Goal: Information Seeking & Learning: Learn about a topic

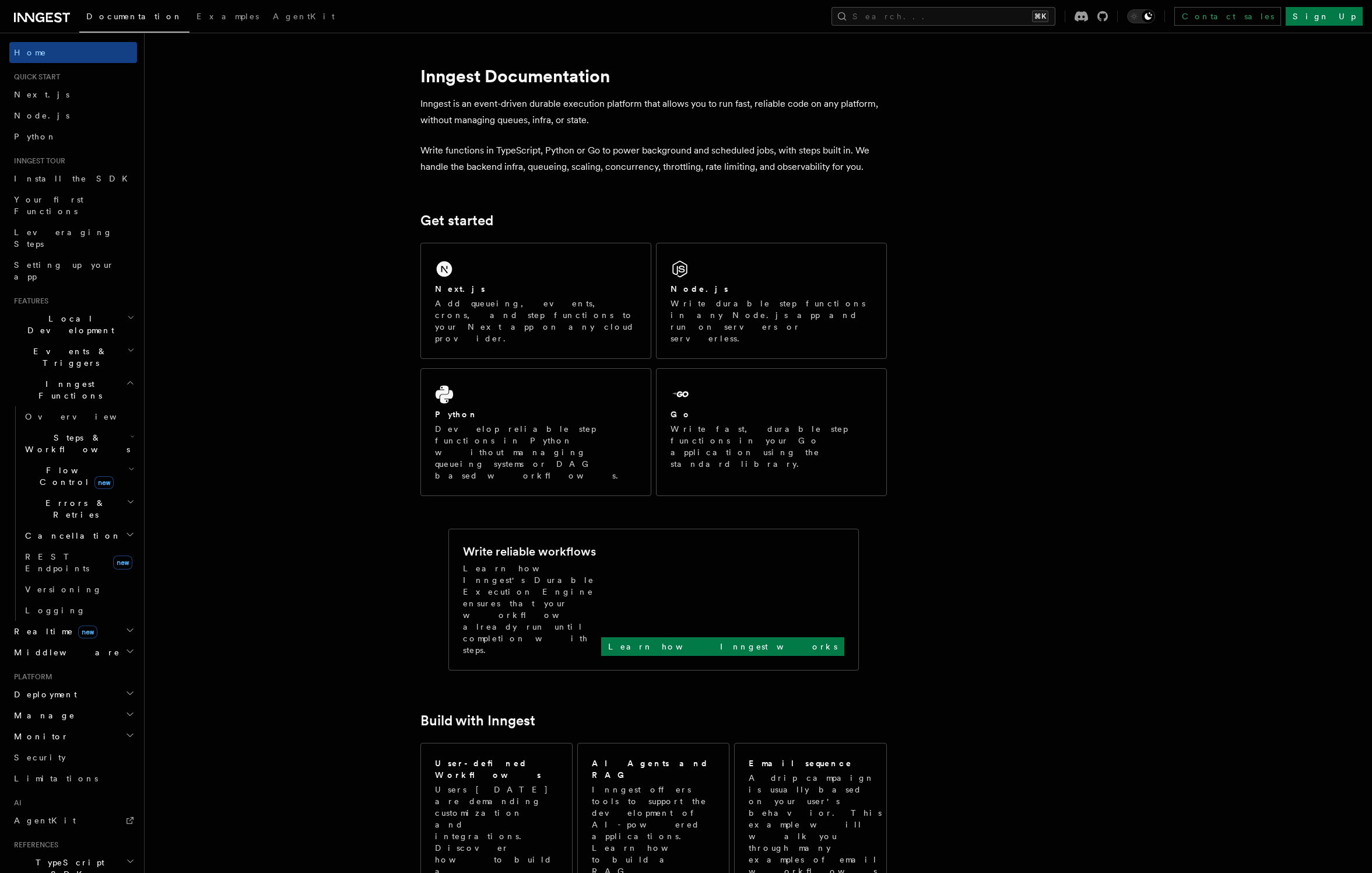
click at [124, 341] on h2 "Events & Triggers" at bounding box center [73, 357] width 128 height 33
click at [62, 412] on link "Sending events" at bounding box center [79, 428] width 117 height 33
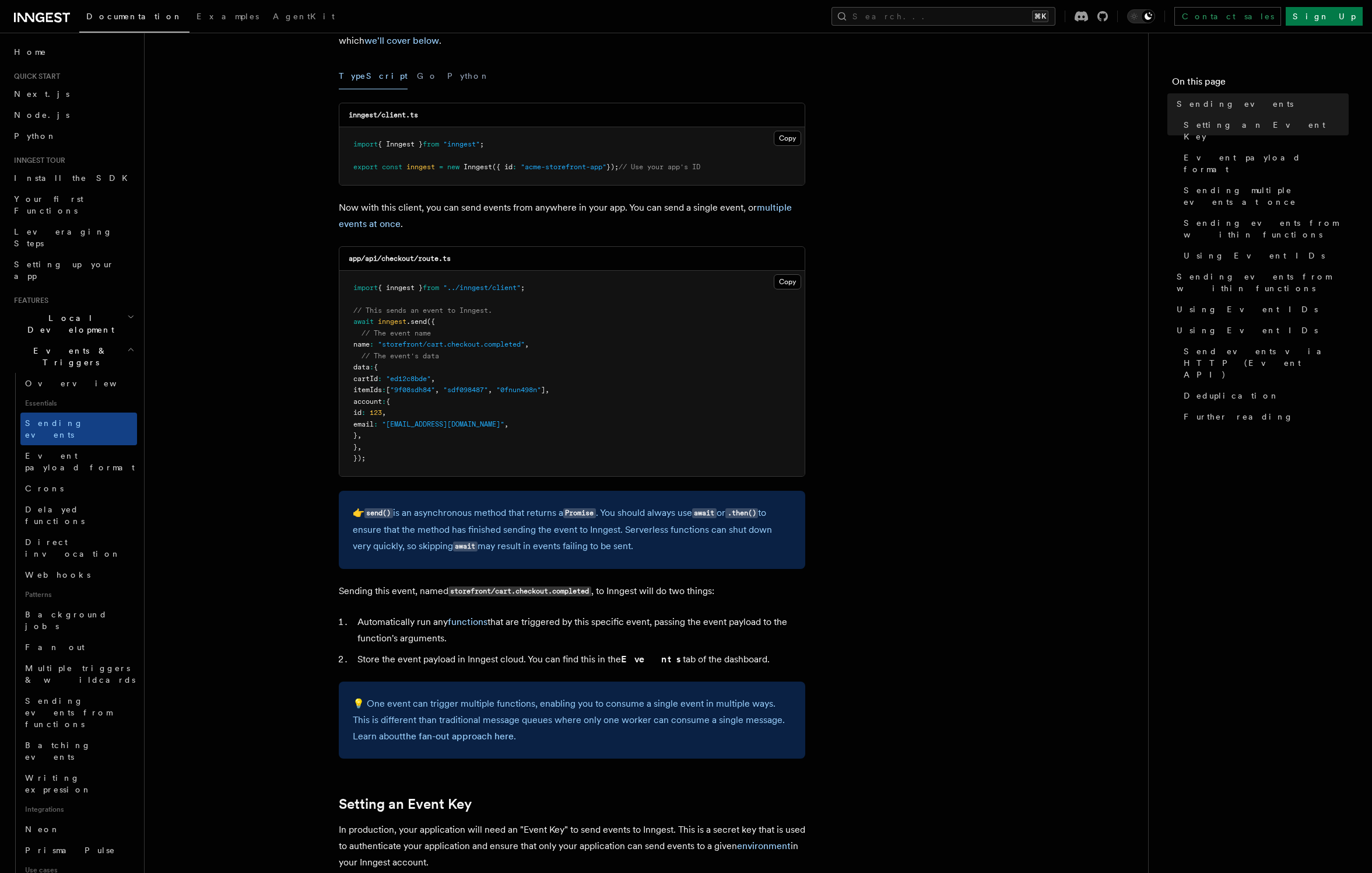
scroll to position [141, 0]
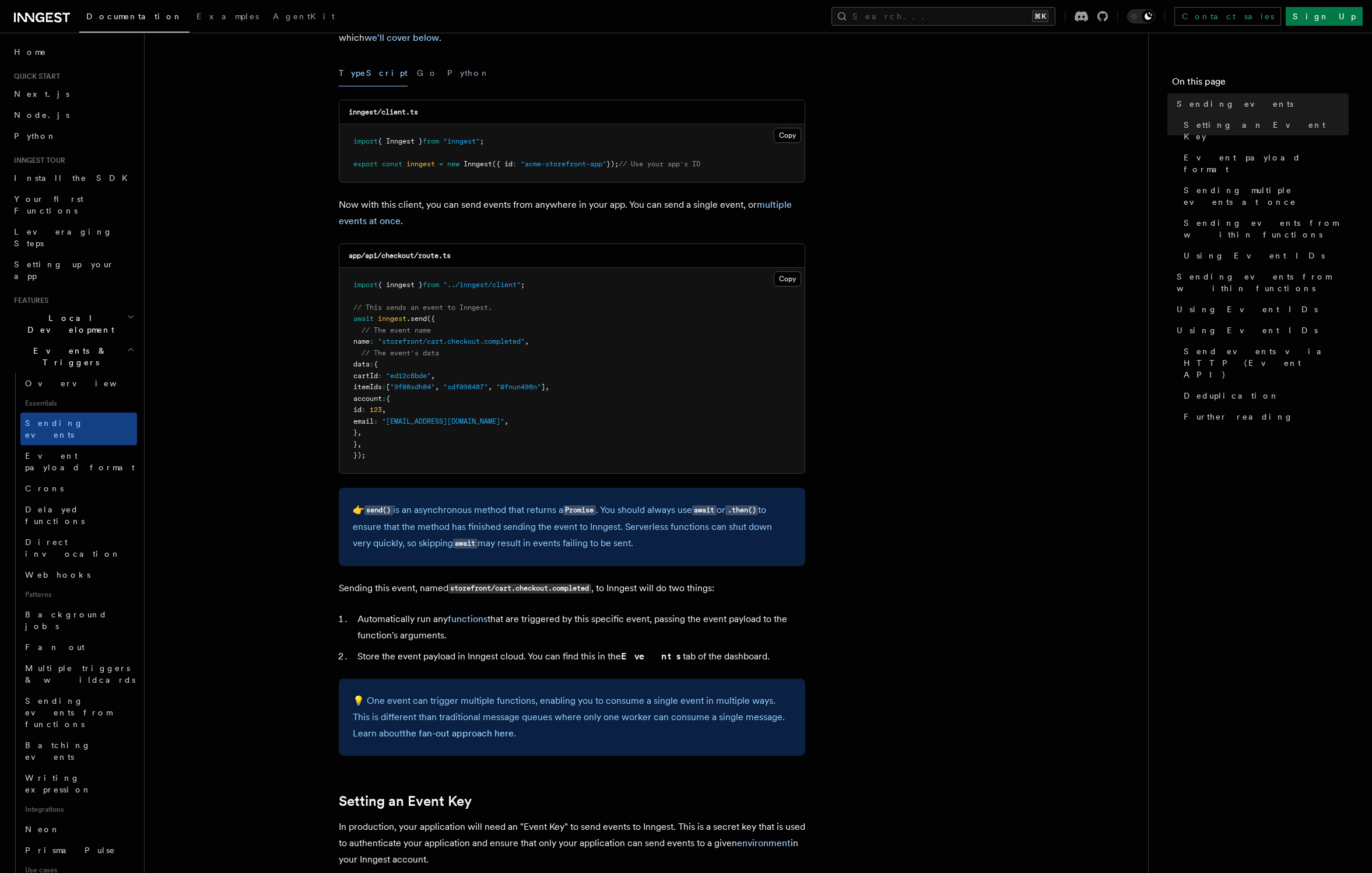
click at [663, 518] on p "👉 send() is an asynchronous method that returns a Promise . You should always u…" at bounding box center [572, 527] width 439 height 50
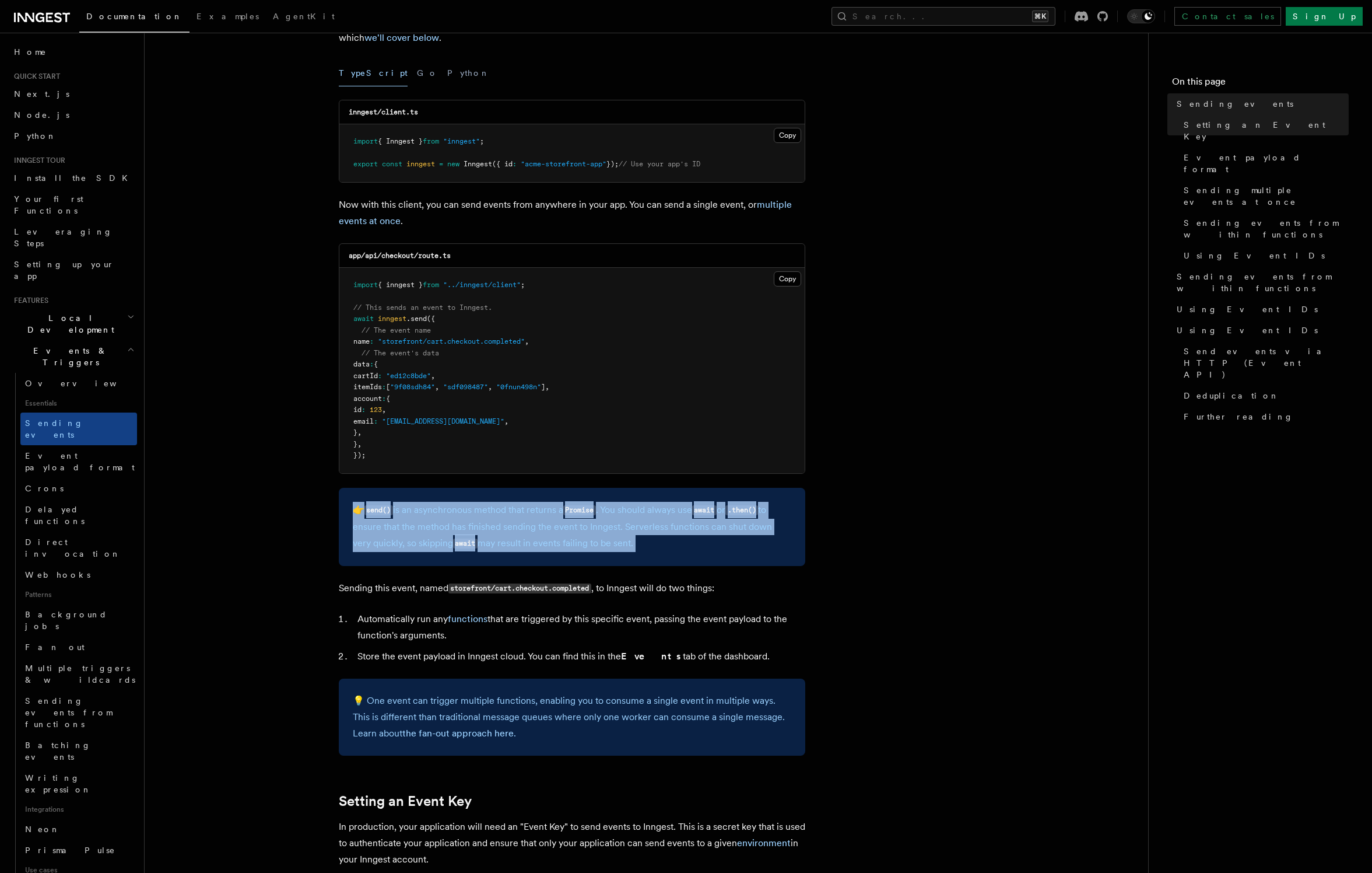
click at [663, 518] on p "👉 send() is an asynchronous method that returns a Promise . You should always u…" at bounding box center [572, 527] width 439 height 50
click at [492, 531] on p "👉 send() is an asynchronous method that returns a Promise . You should always u…" at bounding box center [572, 527] width 439 height 50
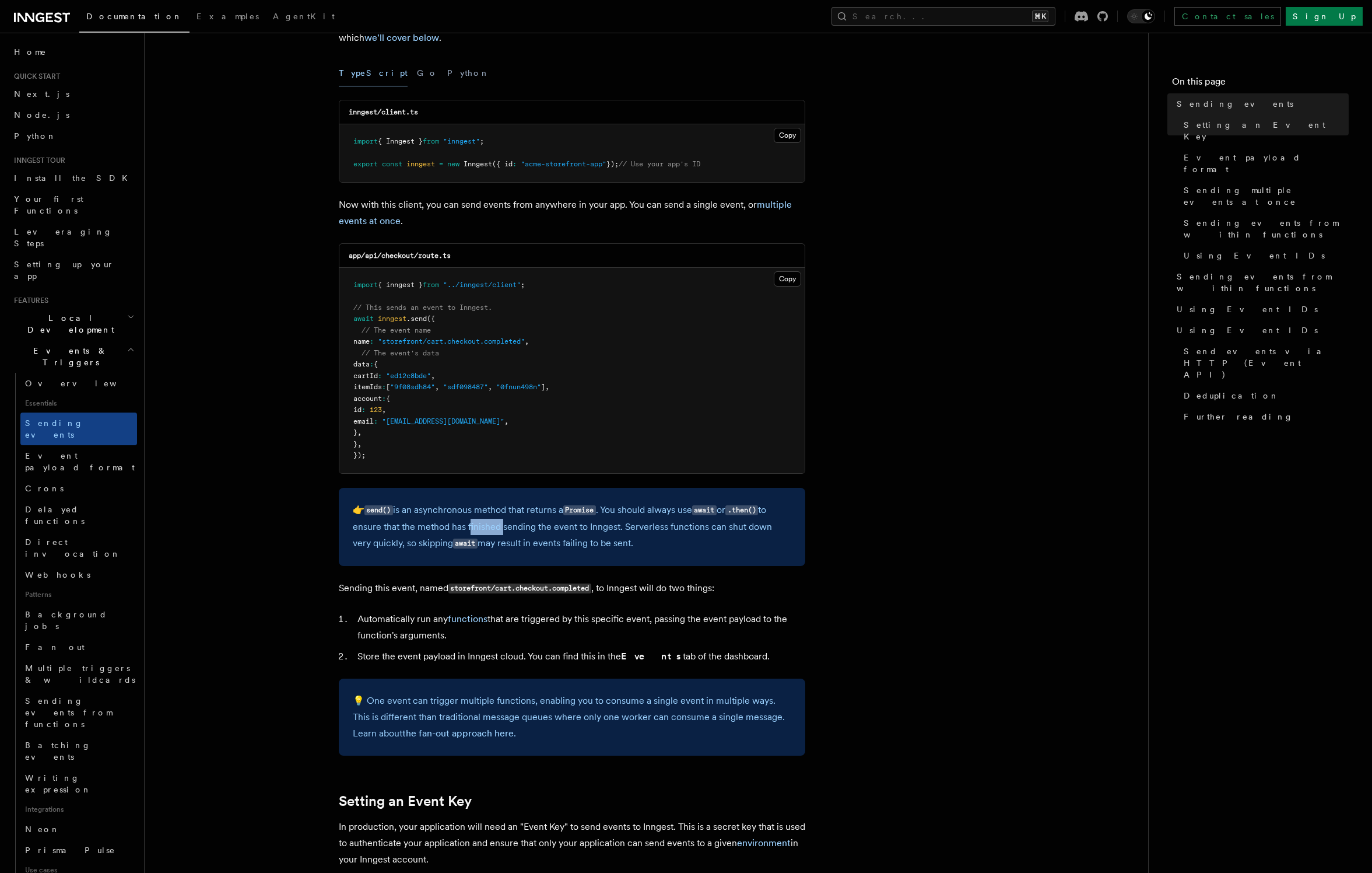
click at [492, 531] on p "👉 send() is an asynchronous method that returns a Promise . You should always u…" at bounding box center [572, 527] width 439 height 50
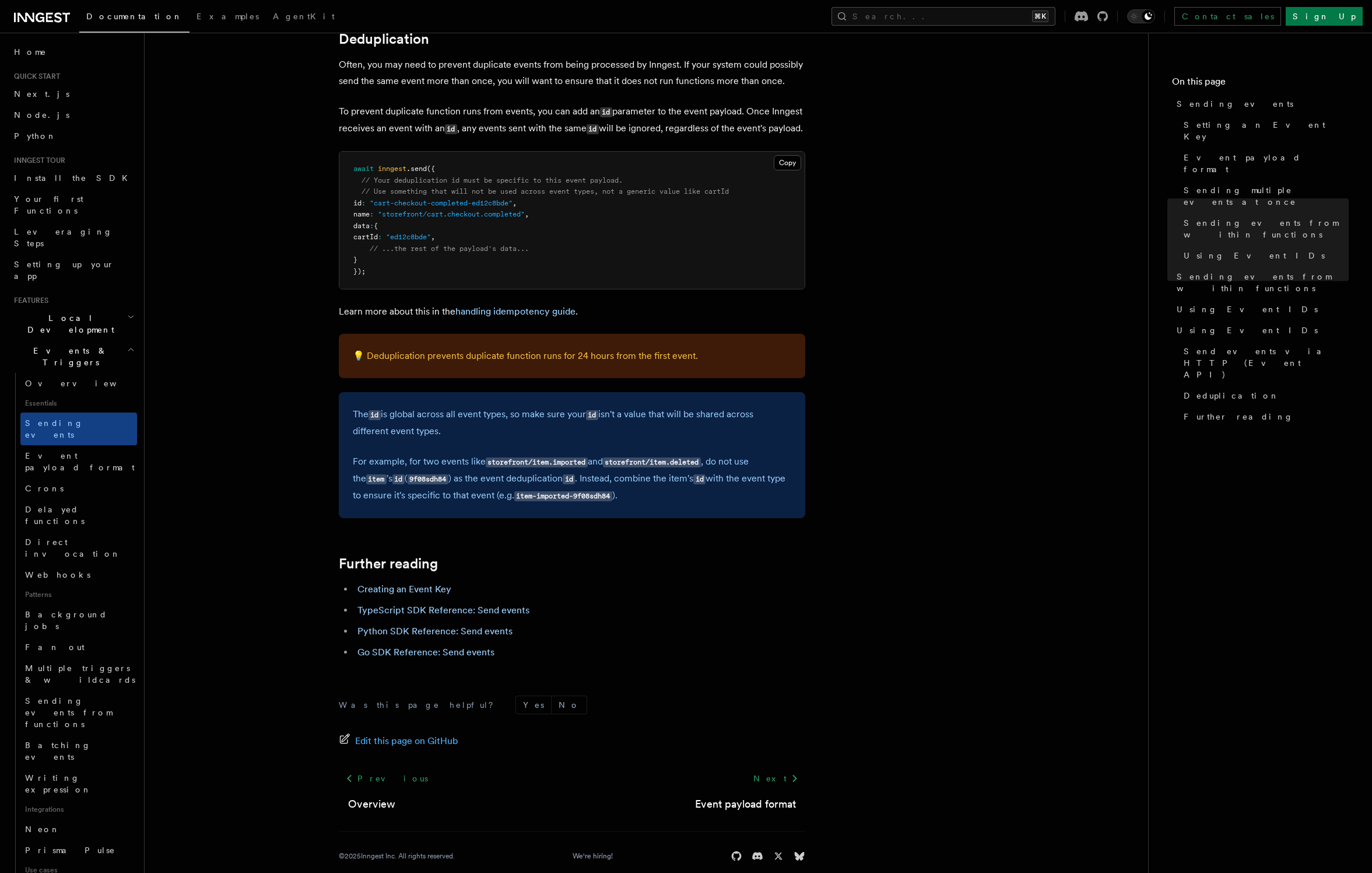
scroll to position [2999, 0]
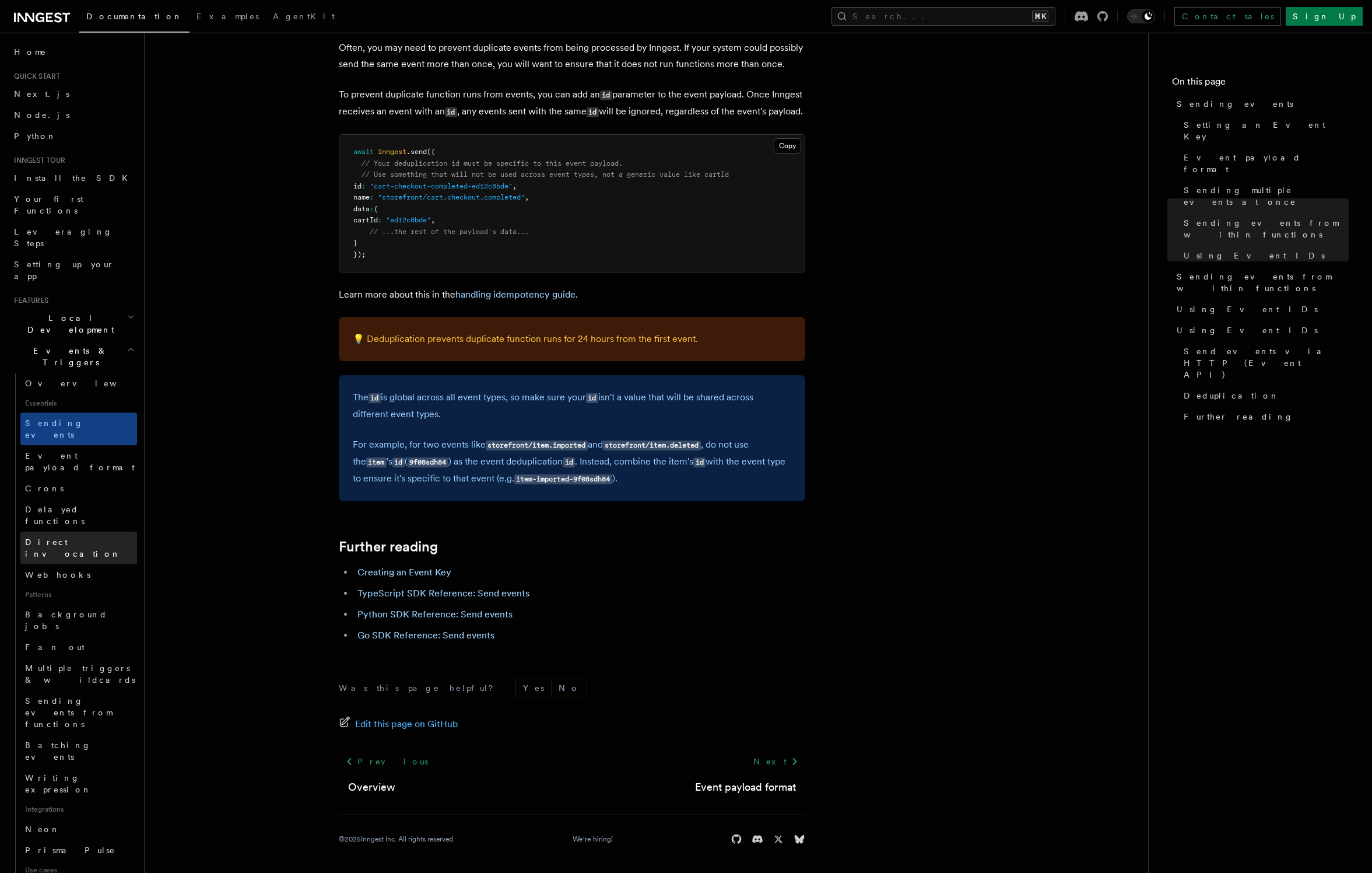
click at [54, 537] on span "Direct invocation" at bounding box center [73, 547] width 96 height 21
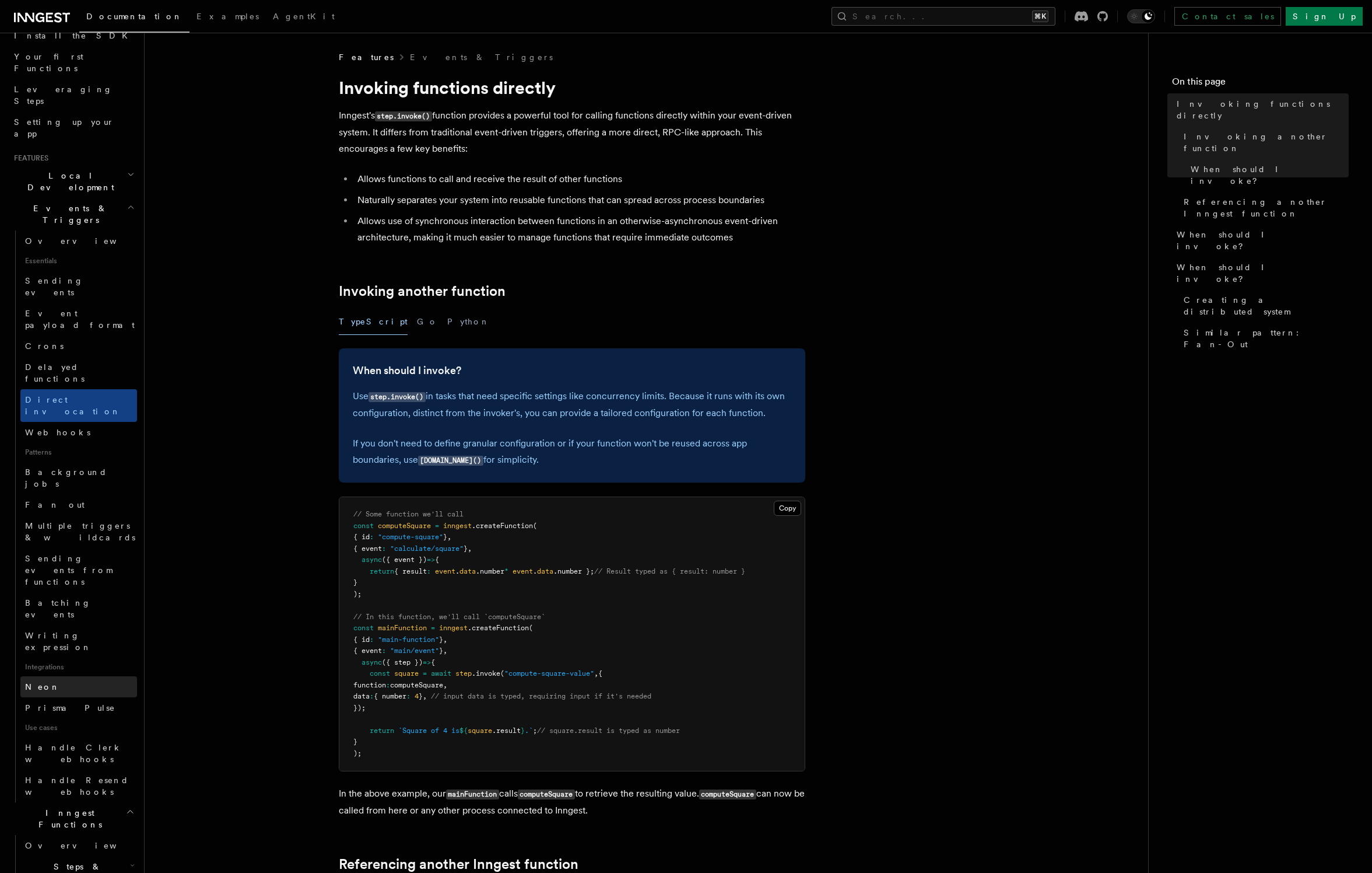
scroll to position [147, 0]
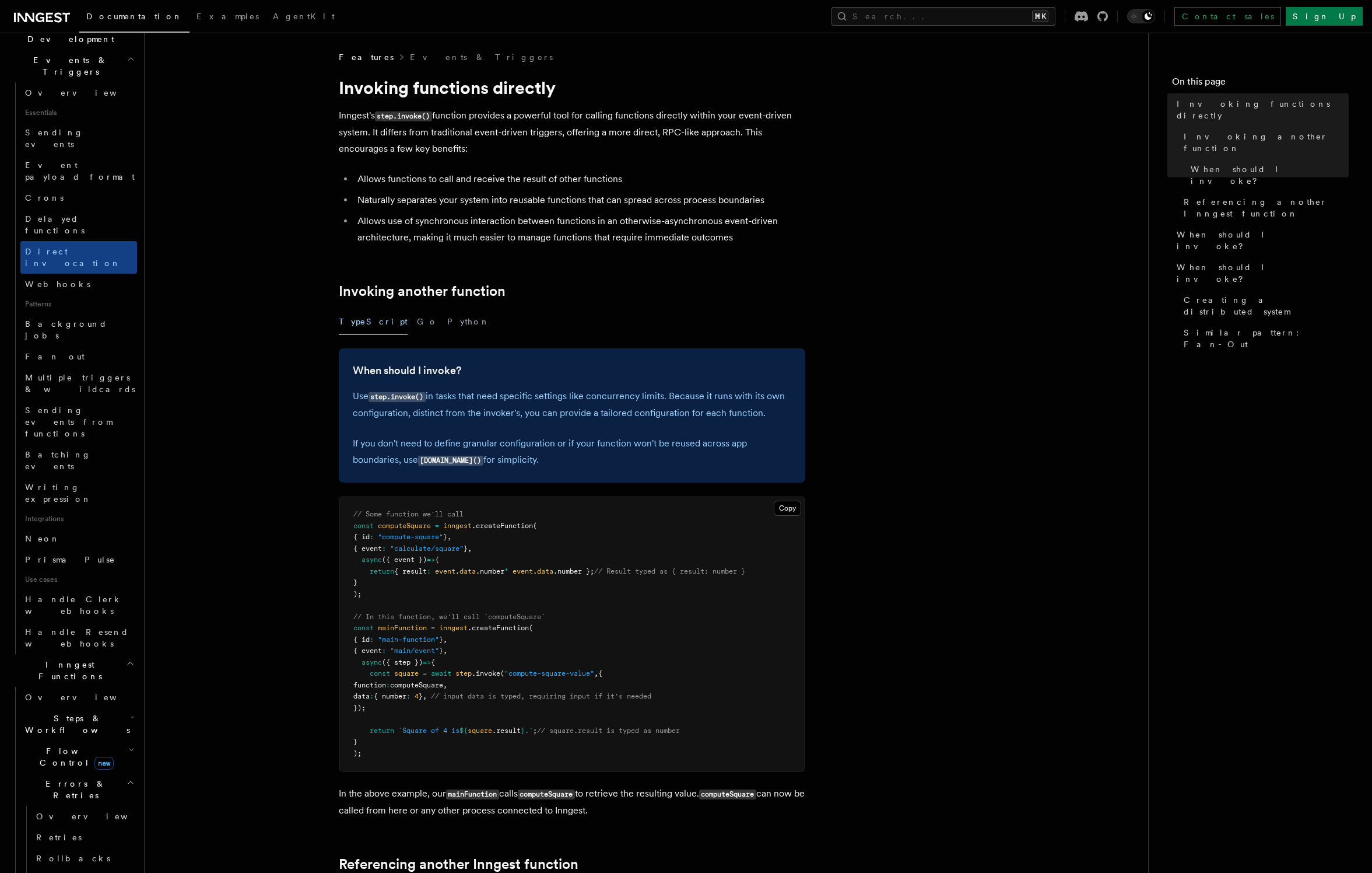
scroll to position [295, 0]
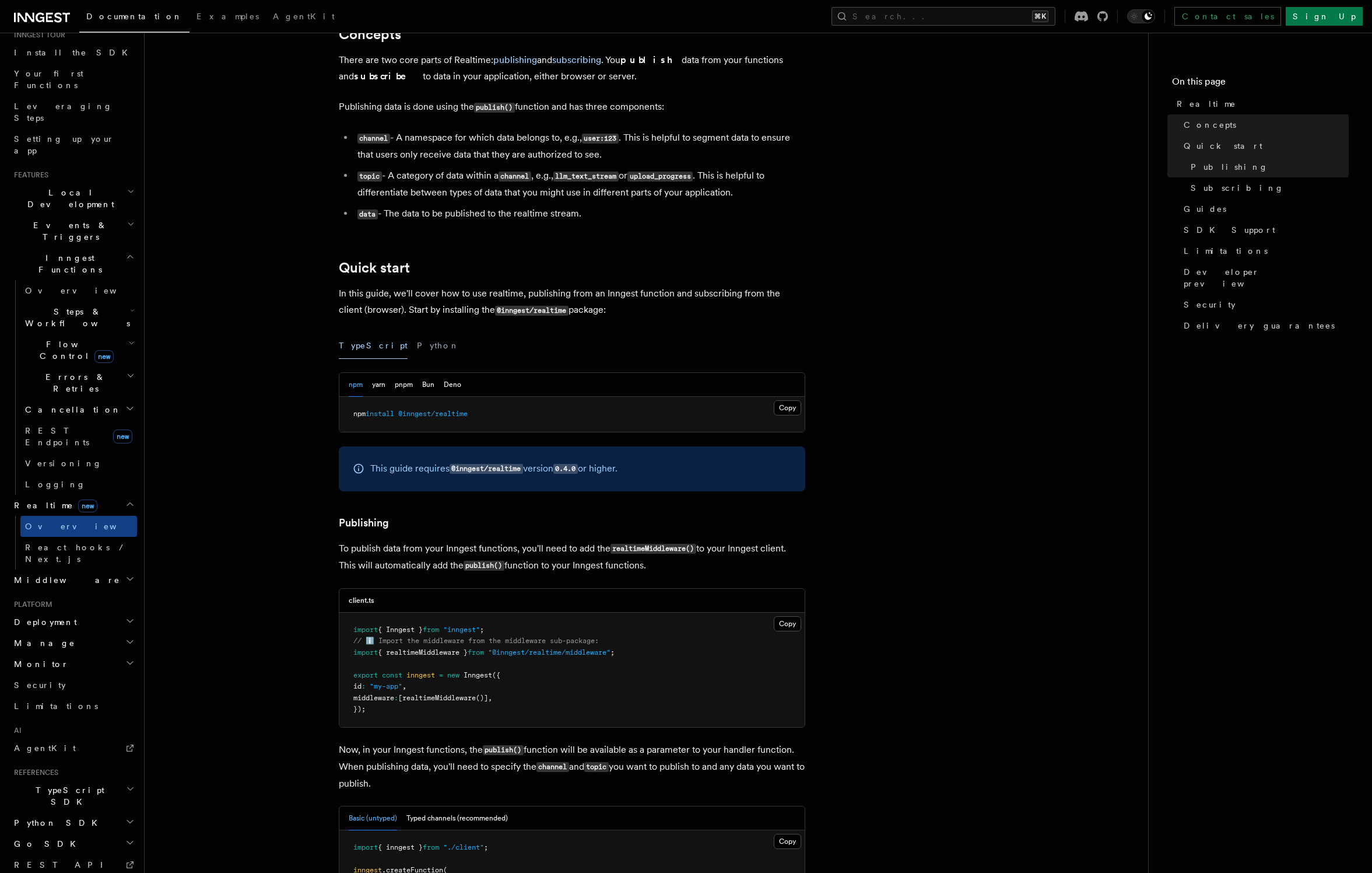
scroll to position [295, 0]
click at [42, 637] on span "Manage" at bounding box center [42, 643] width 66 height 12
click at [31, 798] on span "Monitor" at bounding box center [39, 804] width 59 height 12
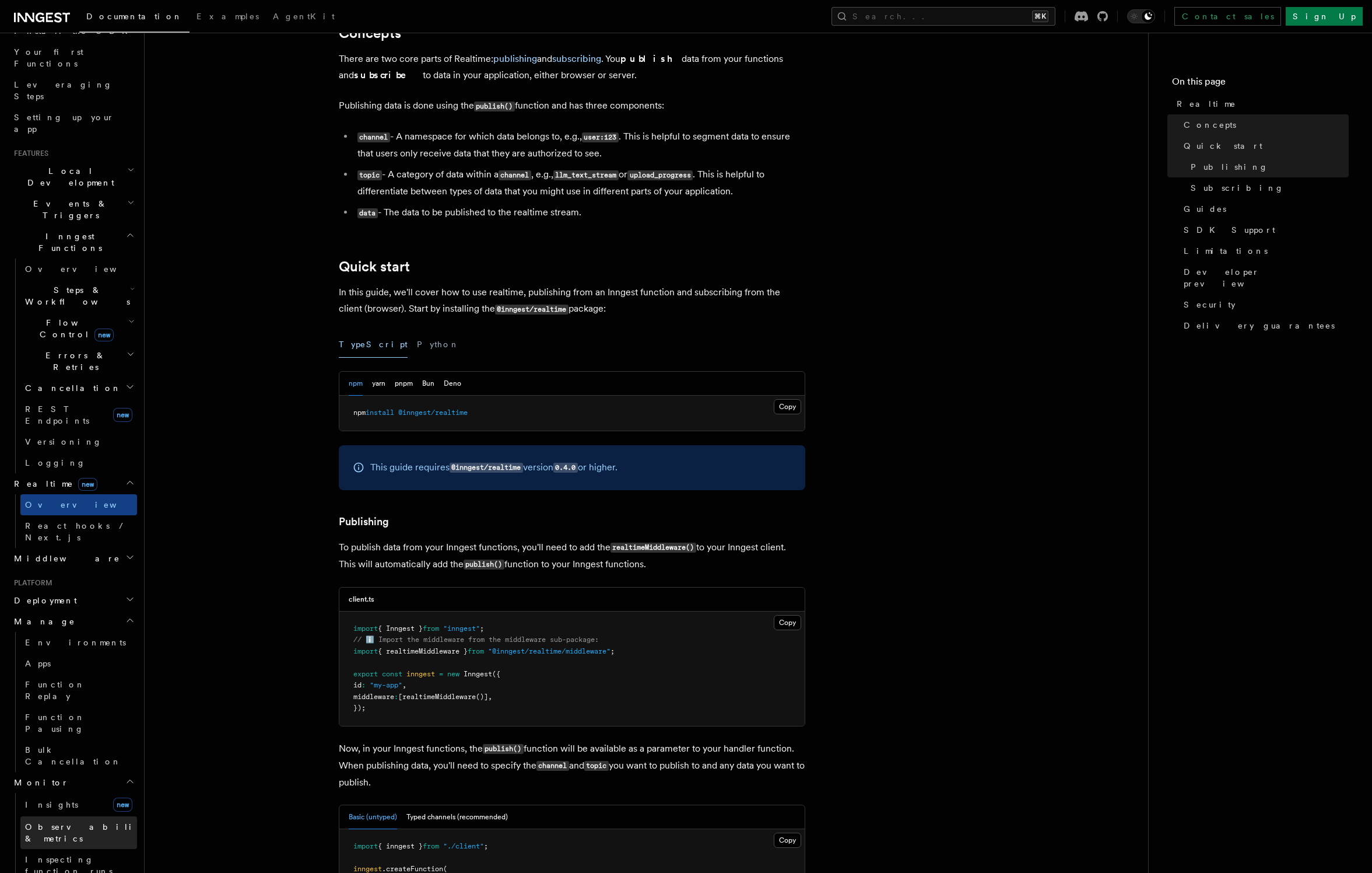
click at [57, 822] on span "Observability & metrics" at bounding box center [85, 832] width 120 height 21
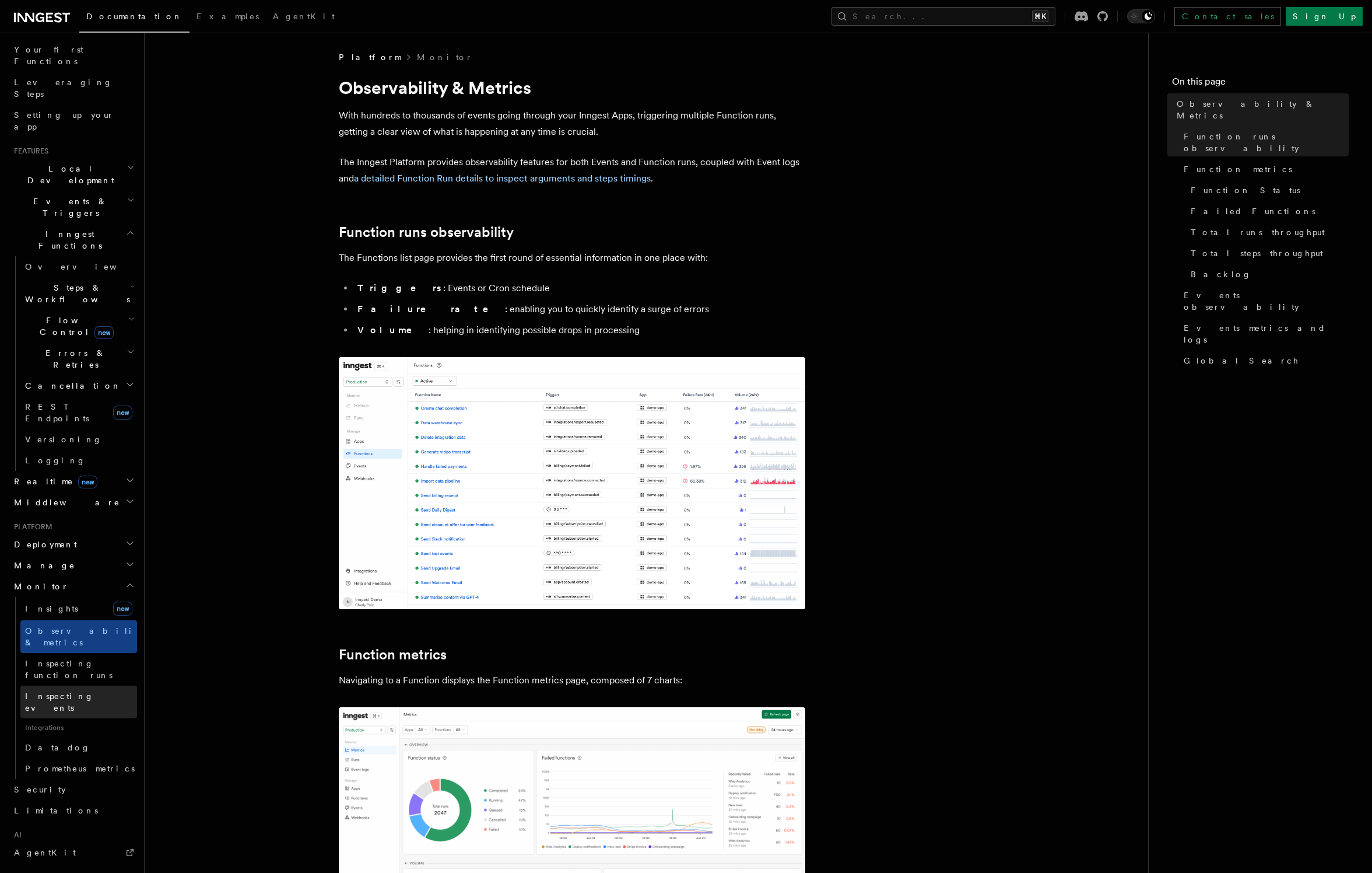
click at [65, 690] on span "Inspecting events" at bounding box center [81, 702] width 112 height 23
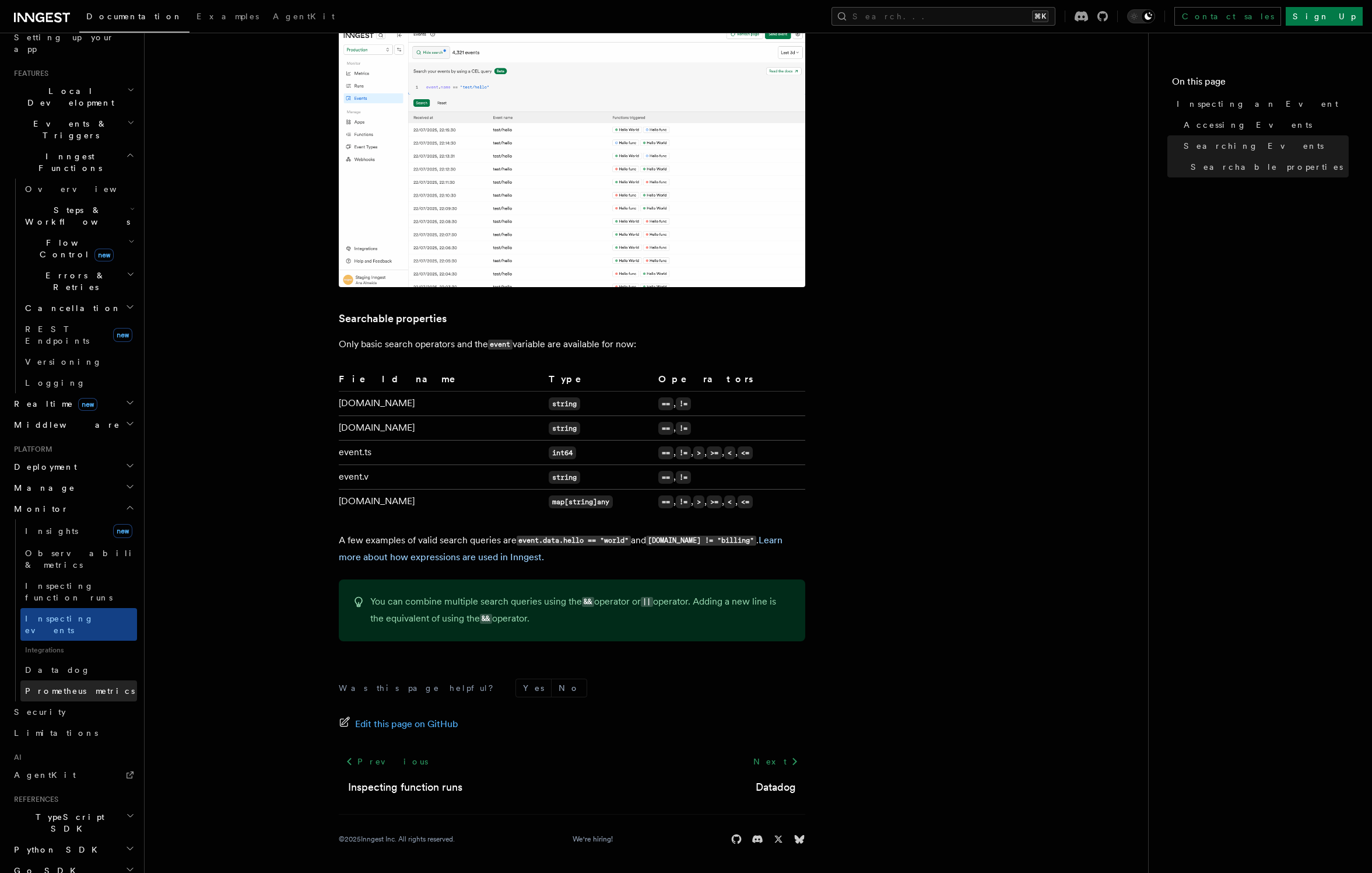
scroll to position [231, 0]
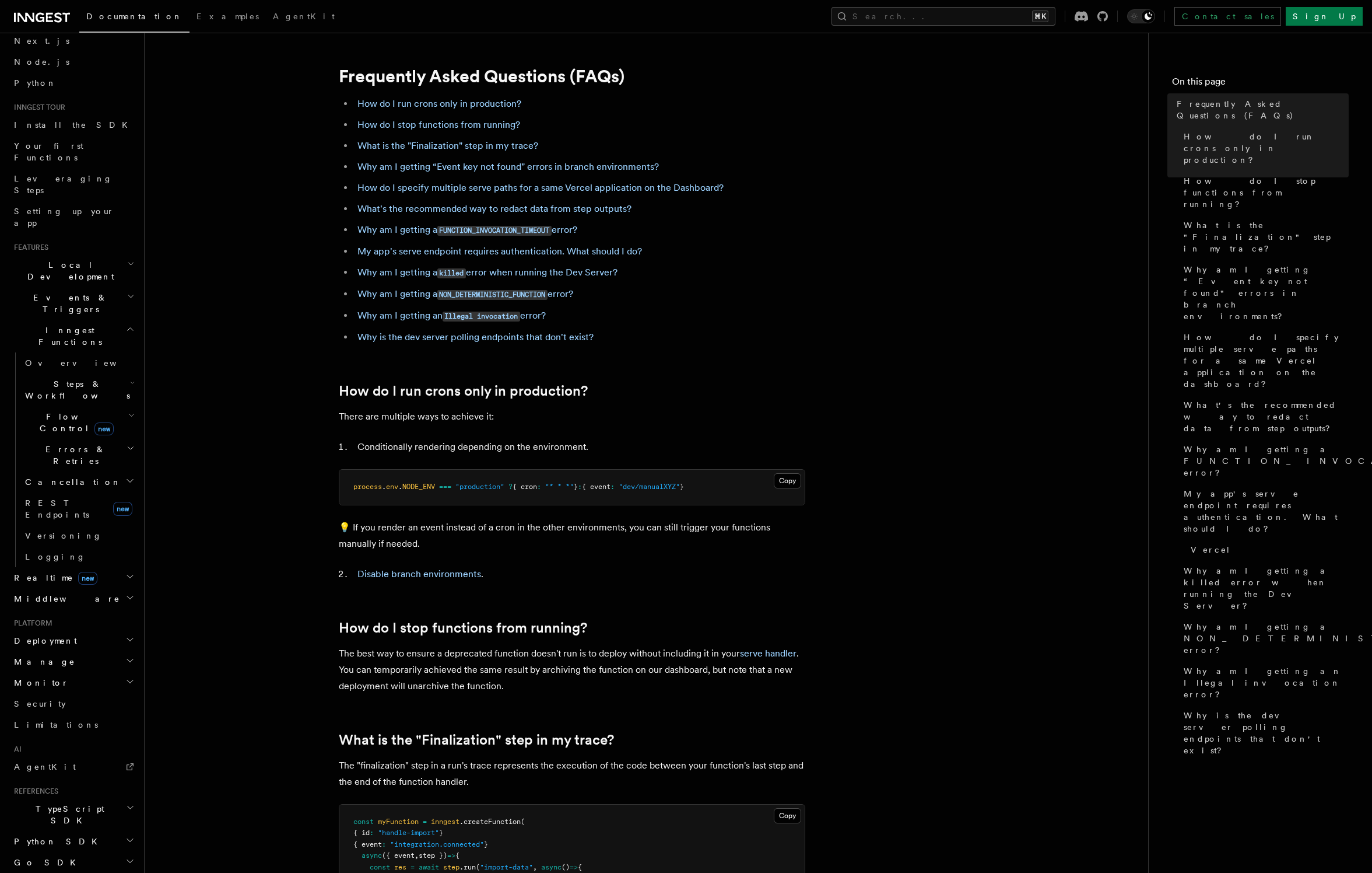
scroll to position [52, 0]
click at [123, 288] on h2 "Events & Triggers" at bounding box center [73, 304] width 128 height 33
click at [61, 321] on link "Overview" at bounding box center [79, 331] width 117 height 21
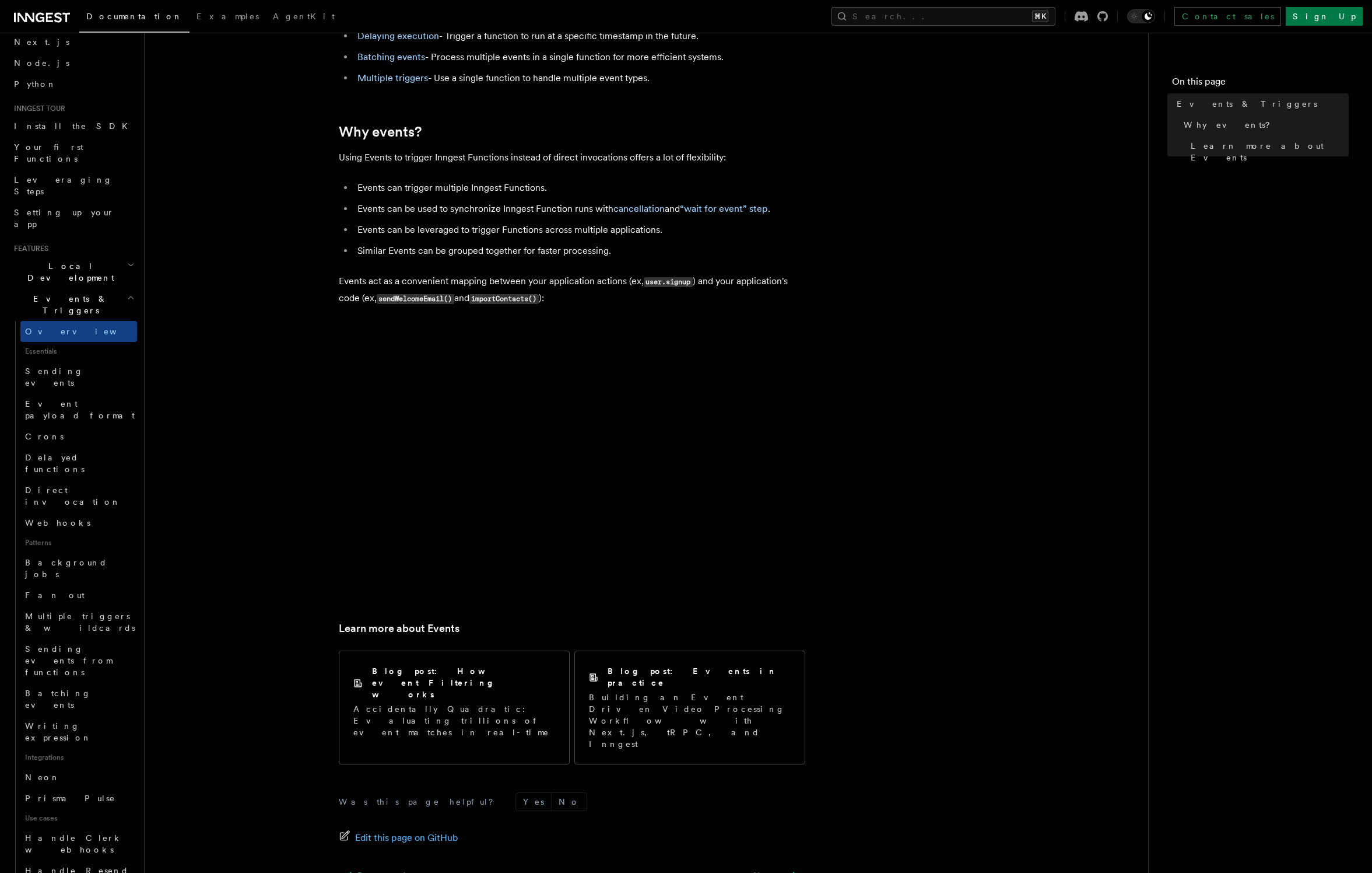
scroll to position [395, 0]
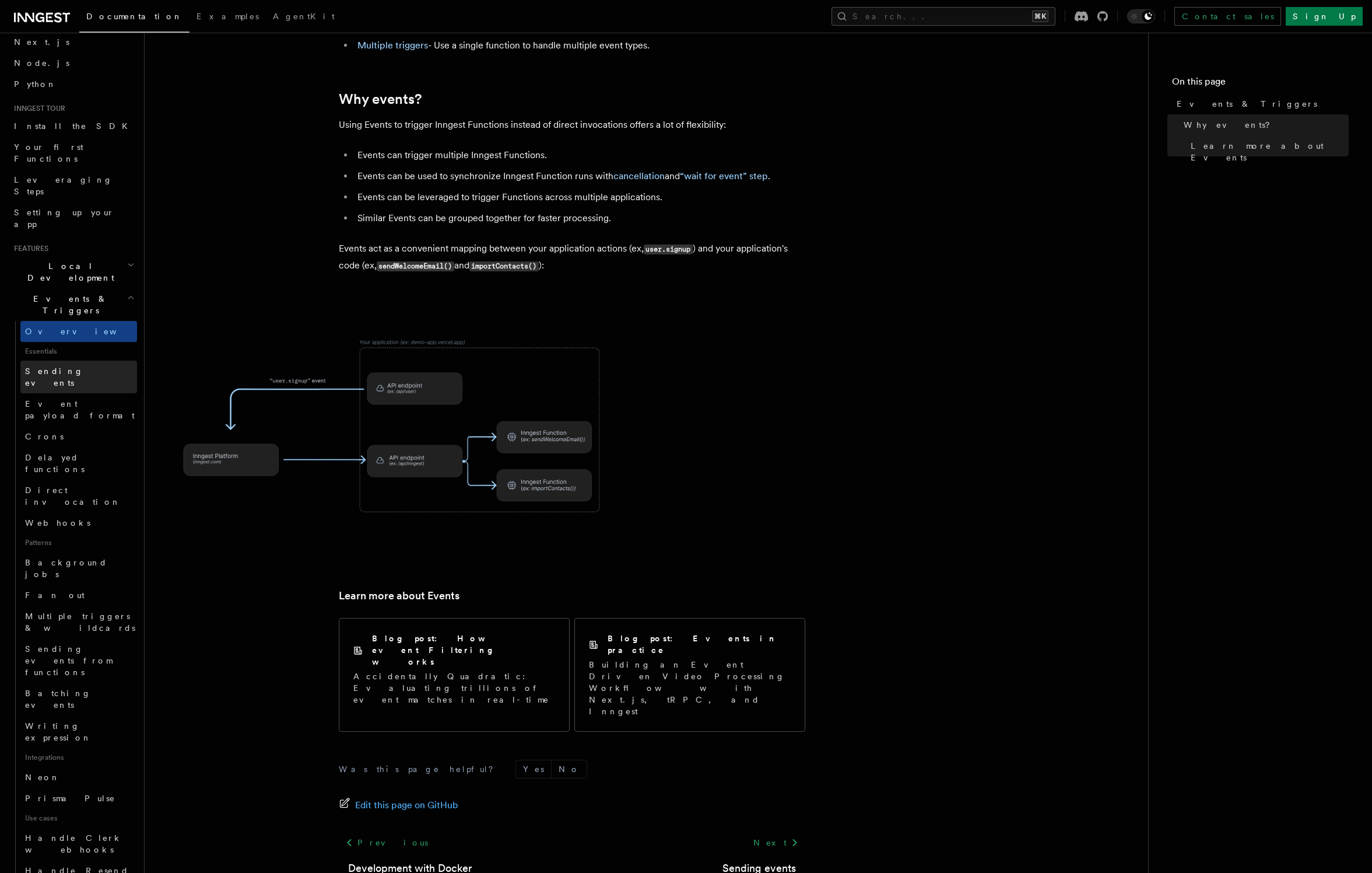
click at [42, 366] on span "Sending events" at bounding box center [54, 377] width 58 height 21
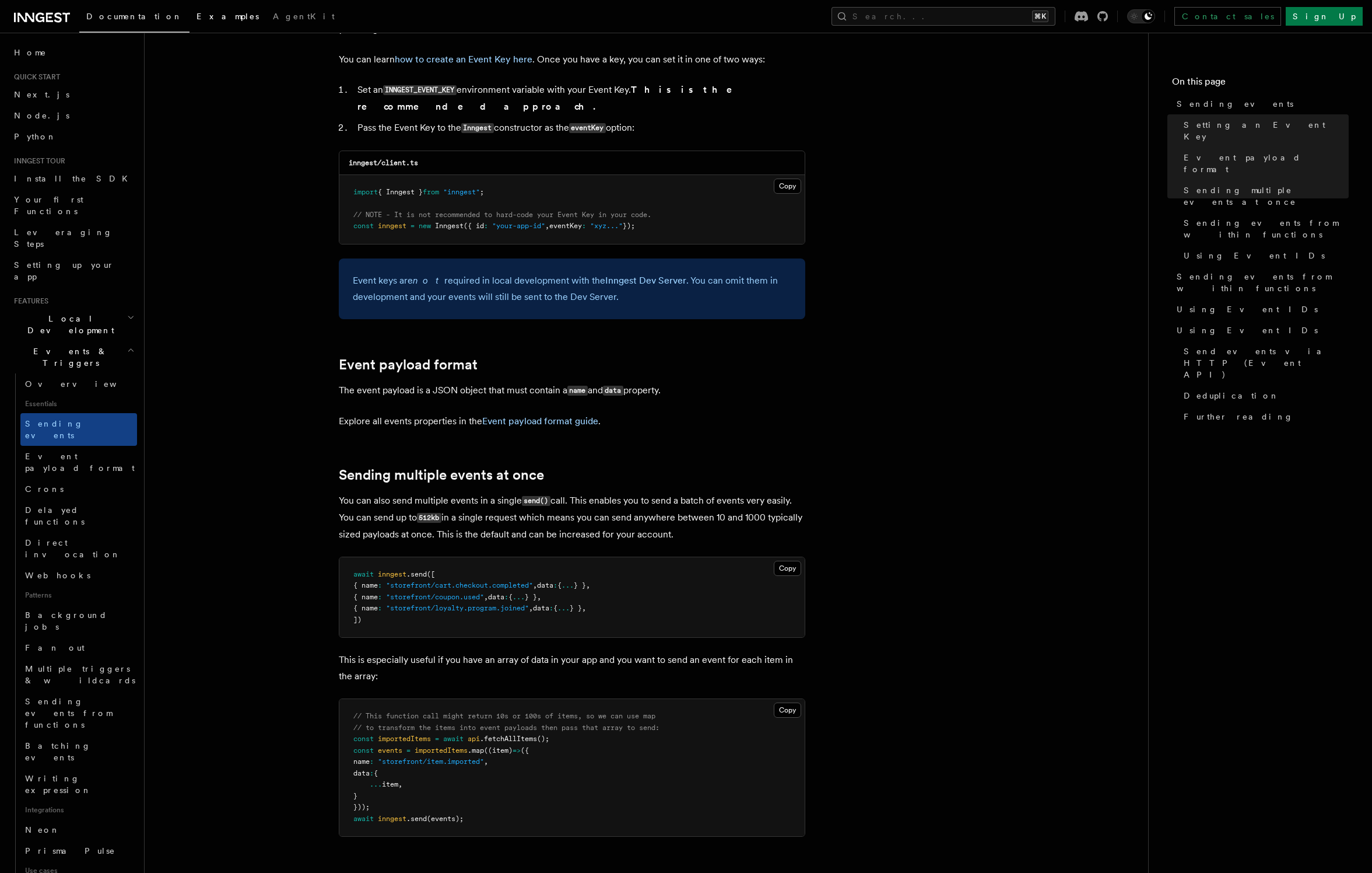
click at [196, 16] on span "Examples" at bounding box center [227, 16] width 63 height 9
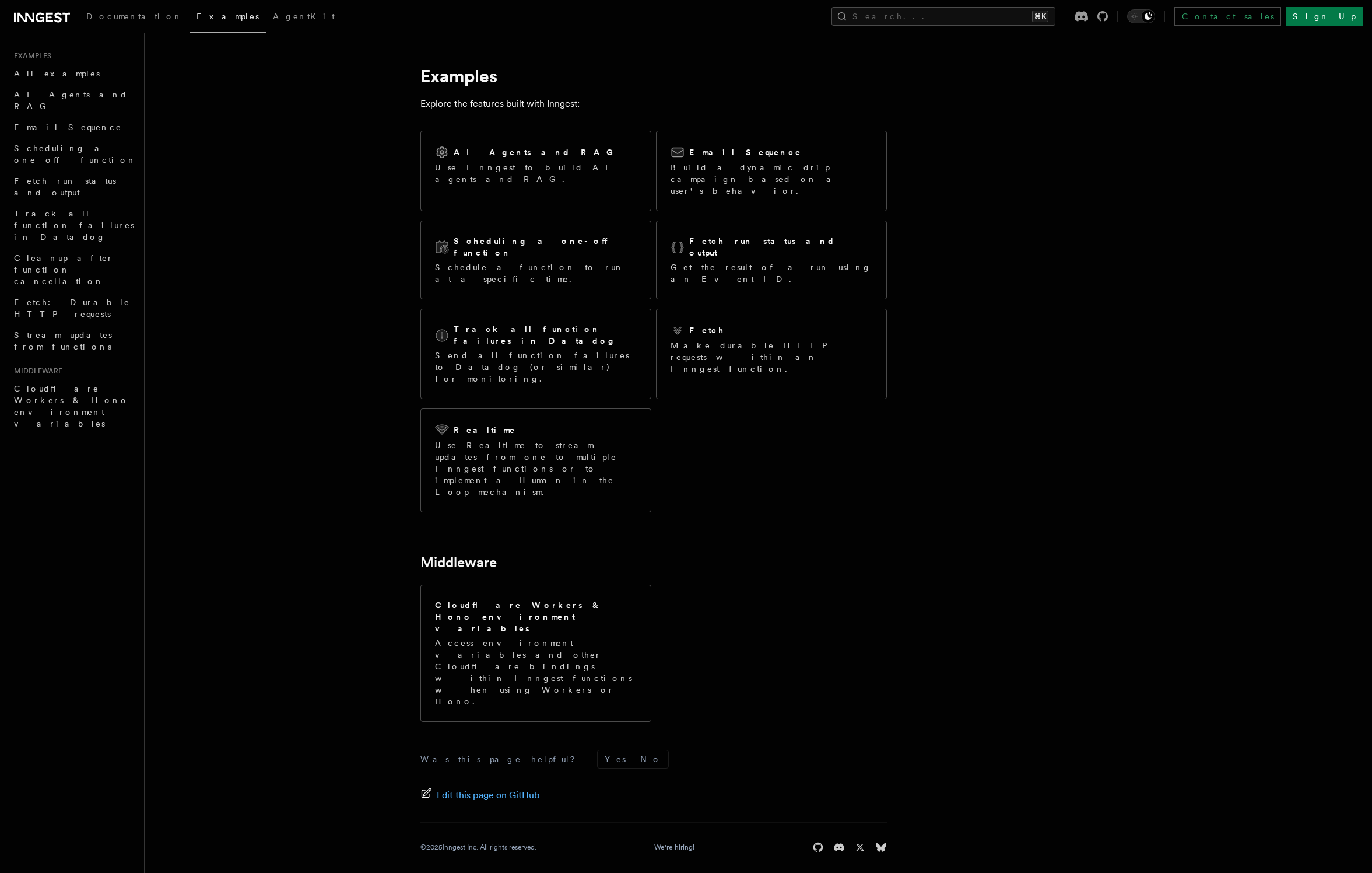
drag, startPoint x: 1242, startPoint y: 158, endPoint x: 1052, endPoint y: 1, distance: 246.5
click at [1242, 158] on article "Examples Explore the features built with Inngest: AI Agents and RAG Use Inngest…" at bounding box center [728, 463] width 1130 height 825
